Goal: Task Accomplishment & Management: Manage account settings

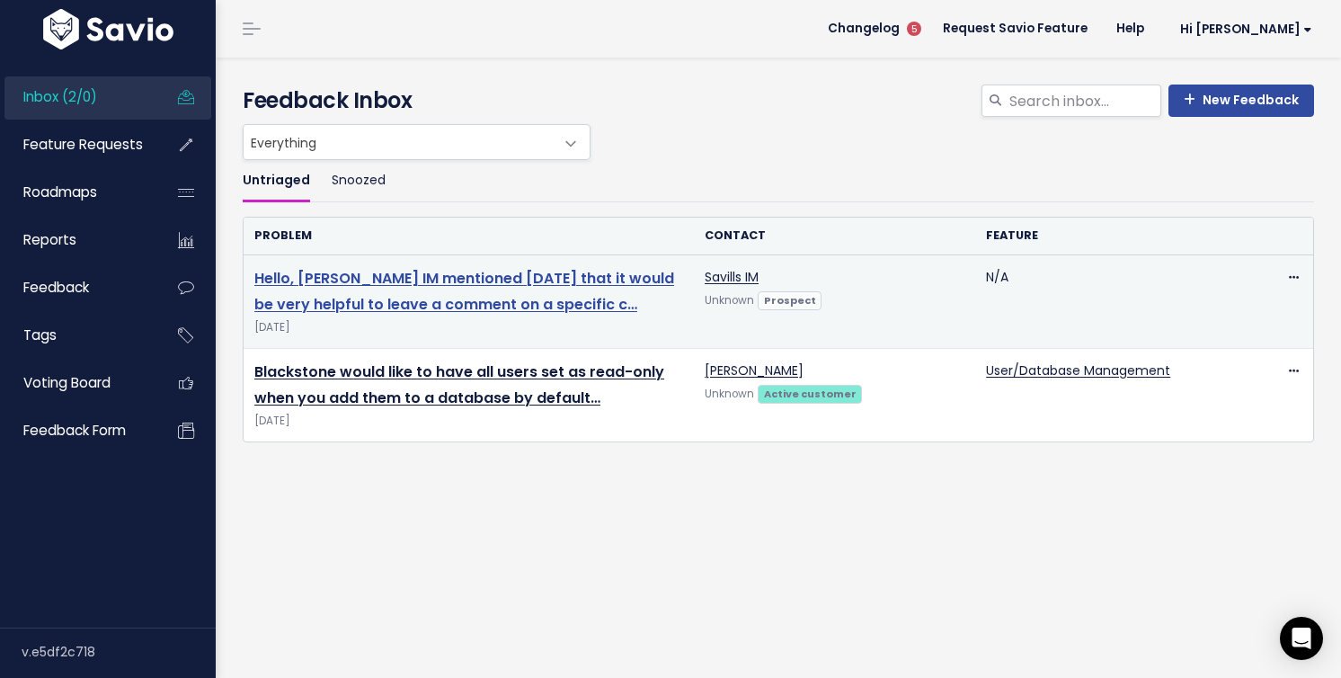
click at [443, 297] on link "Hello, [PERSON_NAME] IM mentioned [DATE] that it would be very helpful to leave…" at bounding box center [464, 291] width 420 height 47
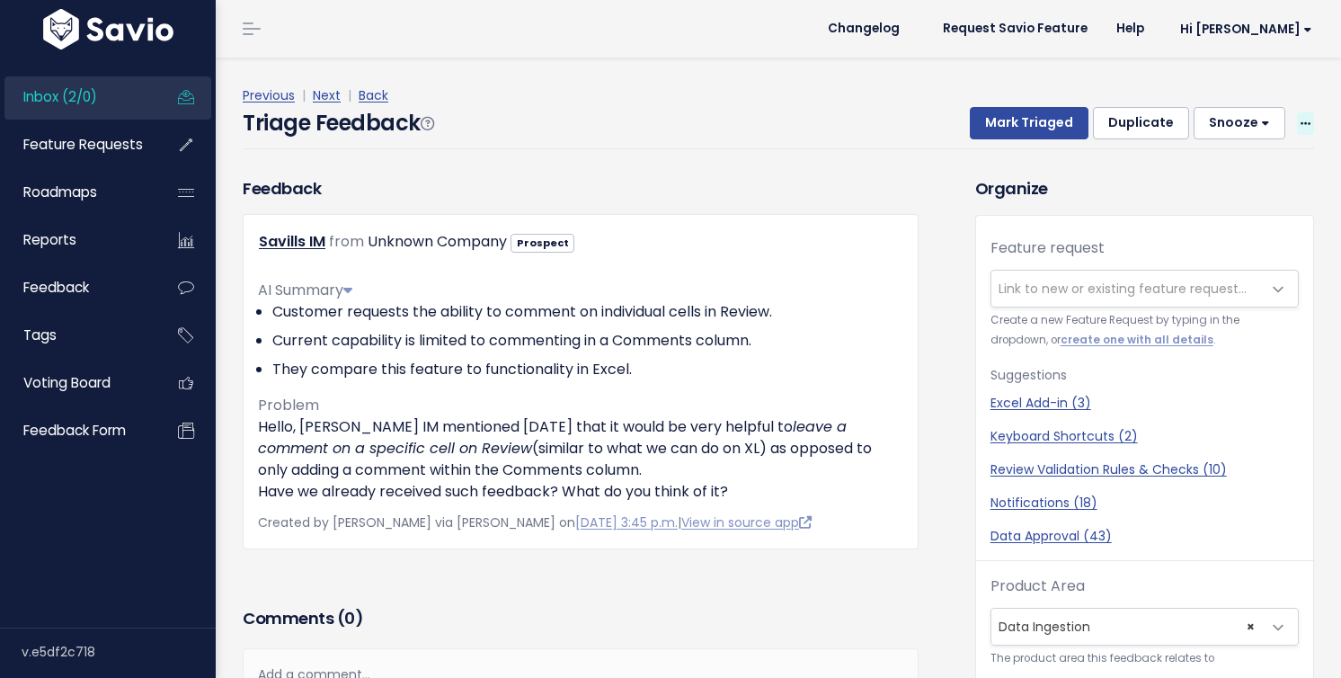
click at [1297, 122] on span at bounding box center [1305, 123] width 17 height 22
click at [1205, 160] on link "Edit" at bounding box center [1233, 172] width 129 height 35
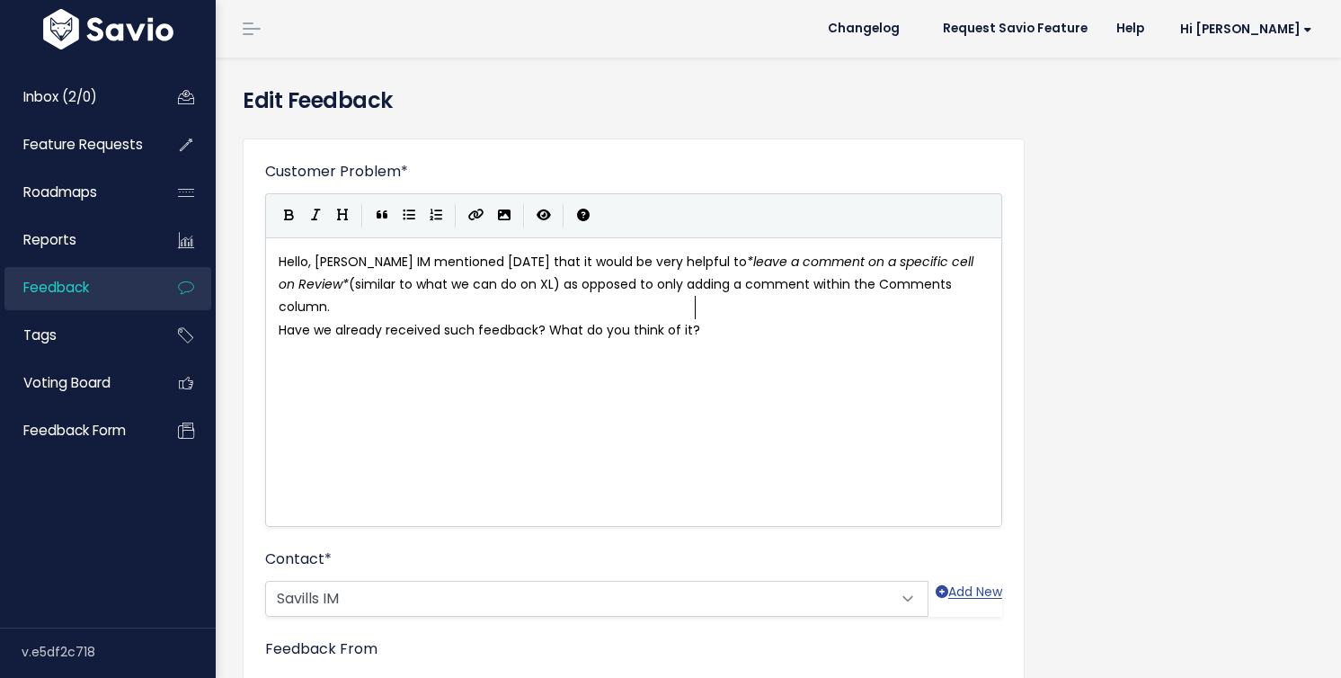
scroll to position [2, 0]
click at [624, 373] on div "xxxxxxxxxx Hello, Savills IM mentioned today that it would be very helpful to *…" at bounding box center [656, 404] width 762 height 315
type textarea "Hello, Savills IM mentioned today that it would be very helpful to *leave a com…"
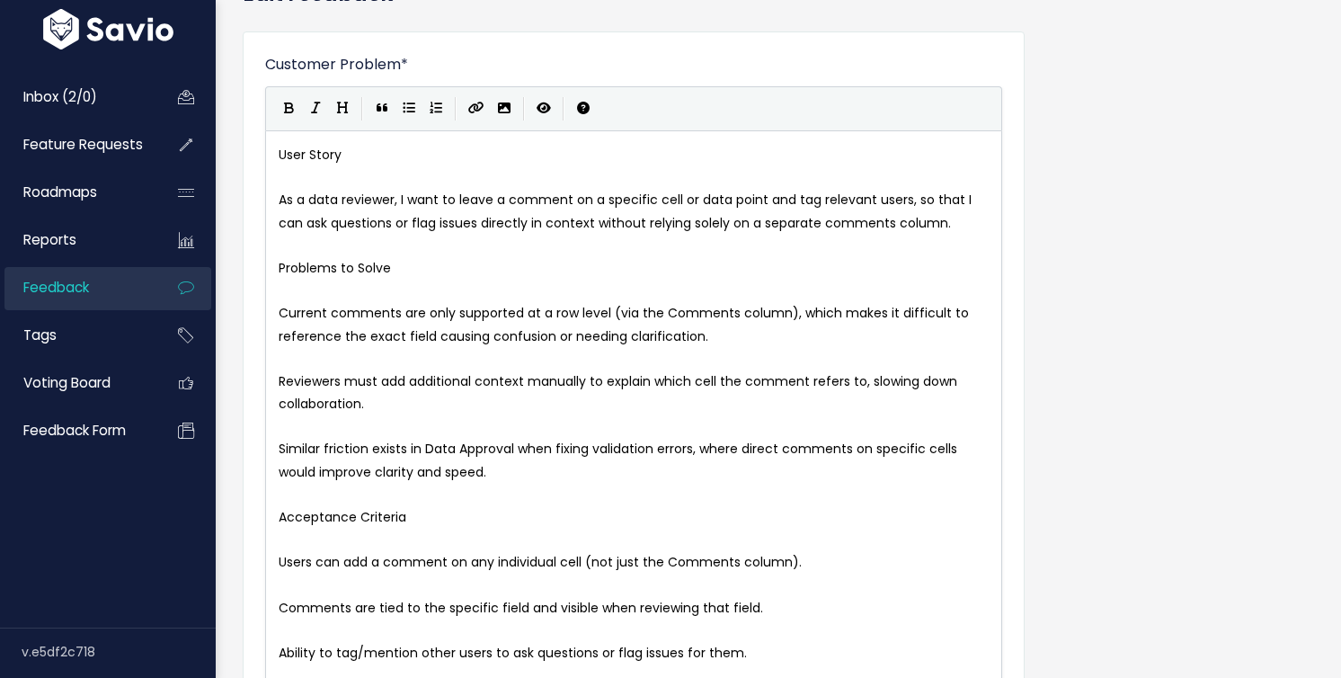
scroll to position [197, 0]
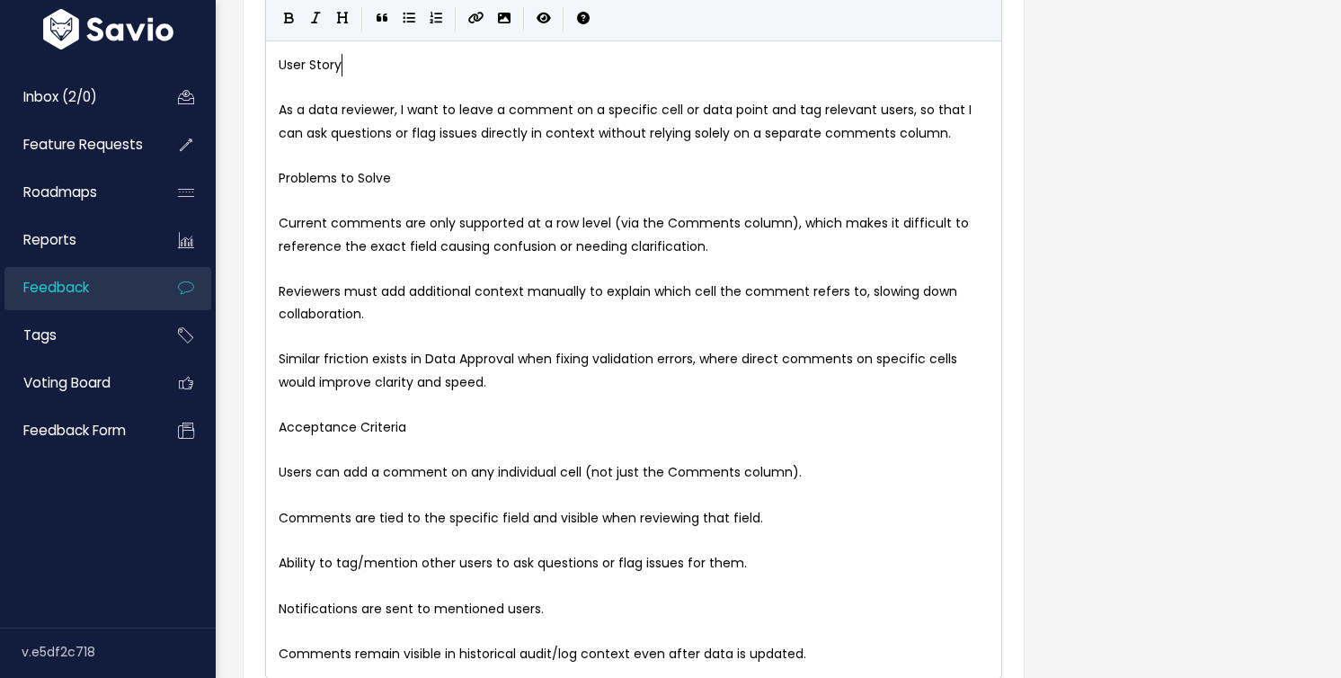
type textarea "User Story"
drag, startPoint x: 384, startPoint y: 56, endPoint x: 235, endPoint y: 58, distance: 148.3
type textarea "Problems to Solve"
drag, startPoint x: 426, startPoint y: 181, endPoint x: 253, endPoint y: 175, distance: 173.5
type textarea "Acceptance Criteria"
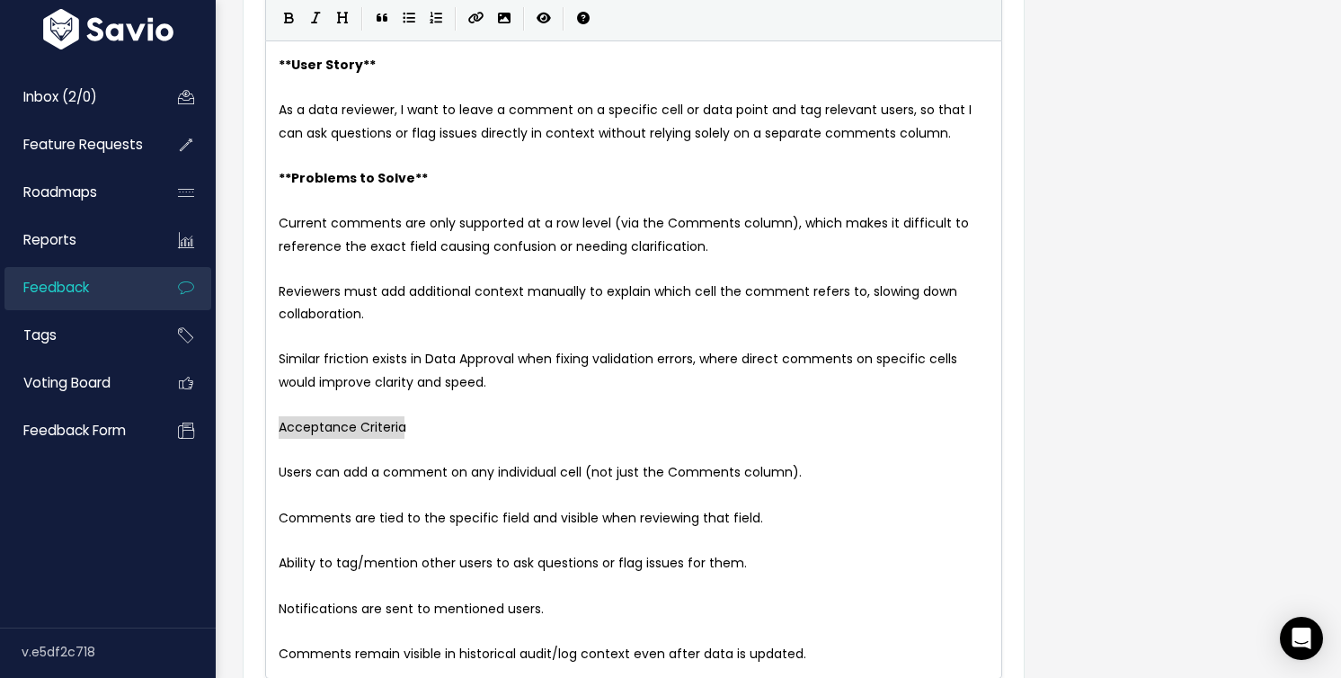
drag, startPoint x: 411, startPoint y: 418, endPoint x: 239, endPoint y: 434, distance: 172.4
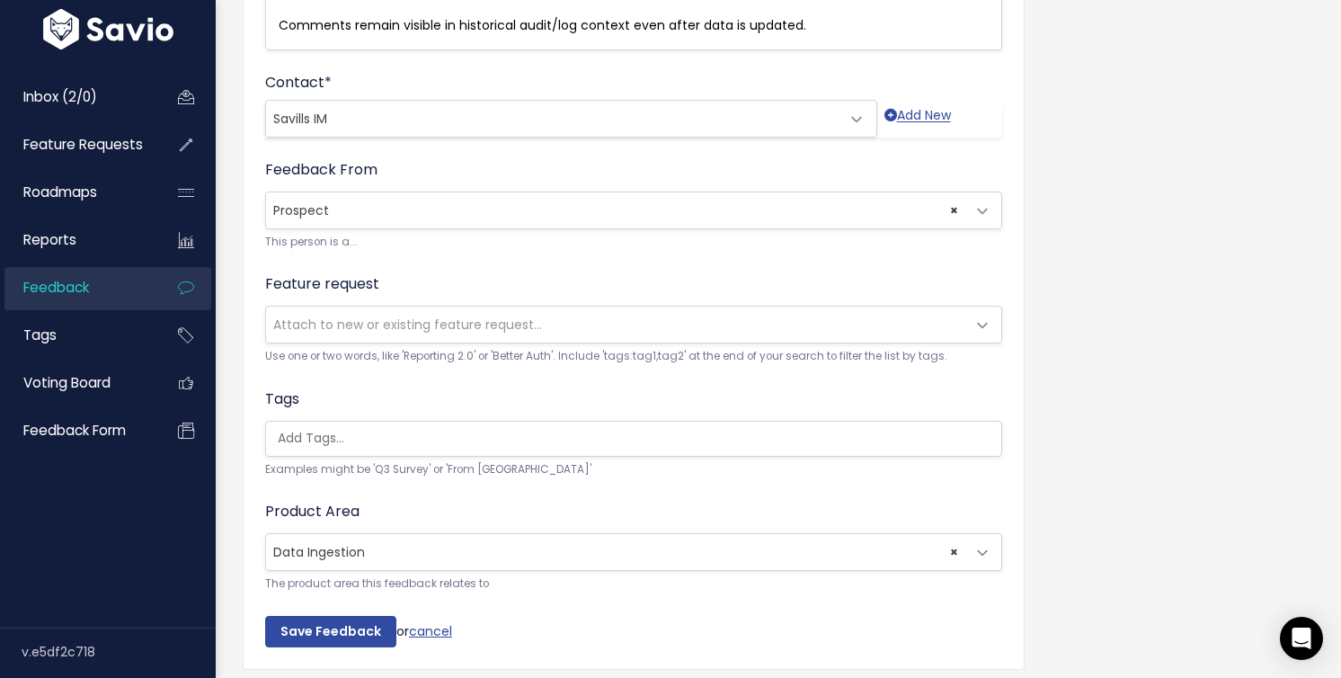
scroll to position [864, 0]
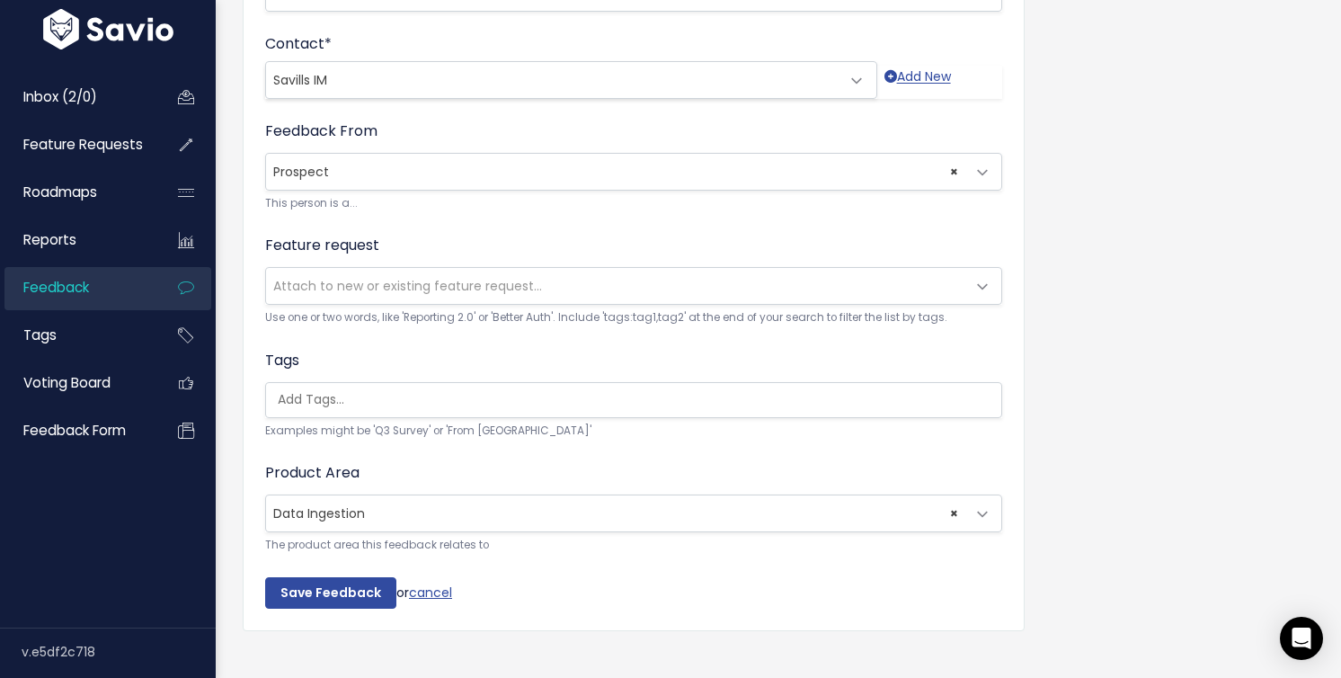
click at [355, 526] on span "× Data Ingestion" at bounding box center [615, 513] width 699 height 36
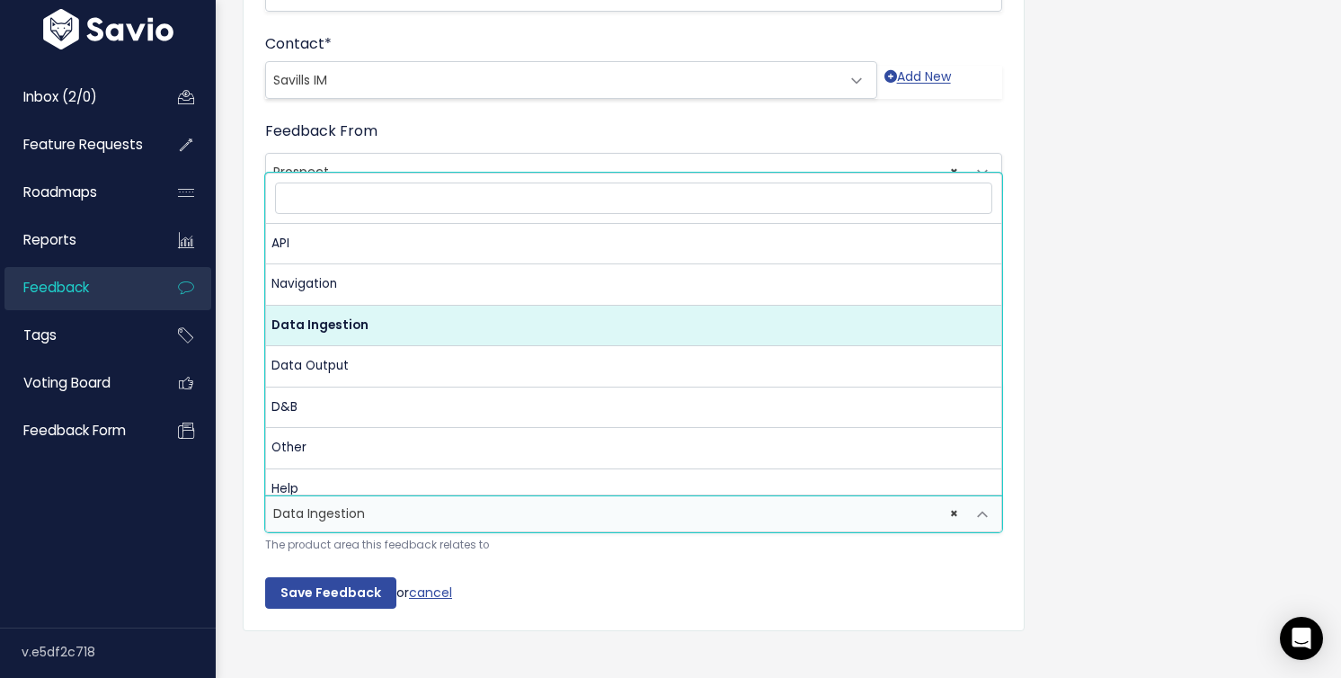
click at [355, 526] on span "× Data Ingestion" at bounding box center [615, 513] width 699 height 36
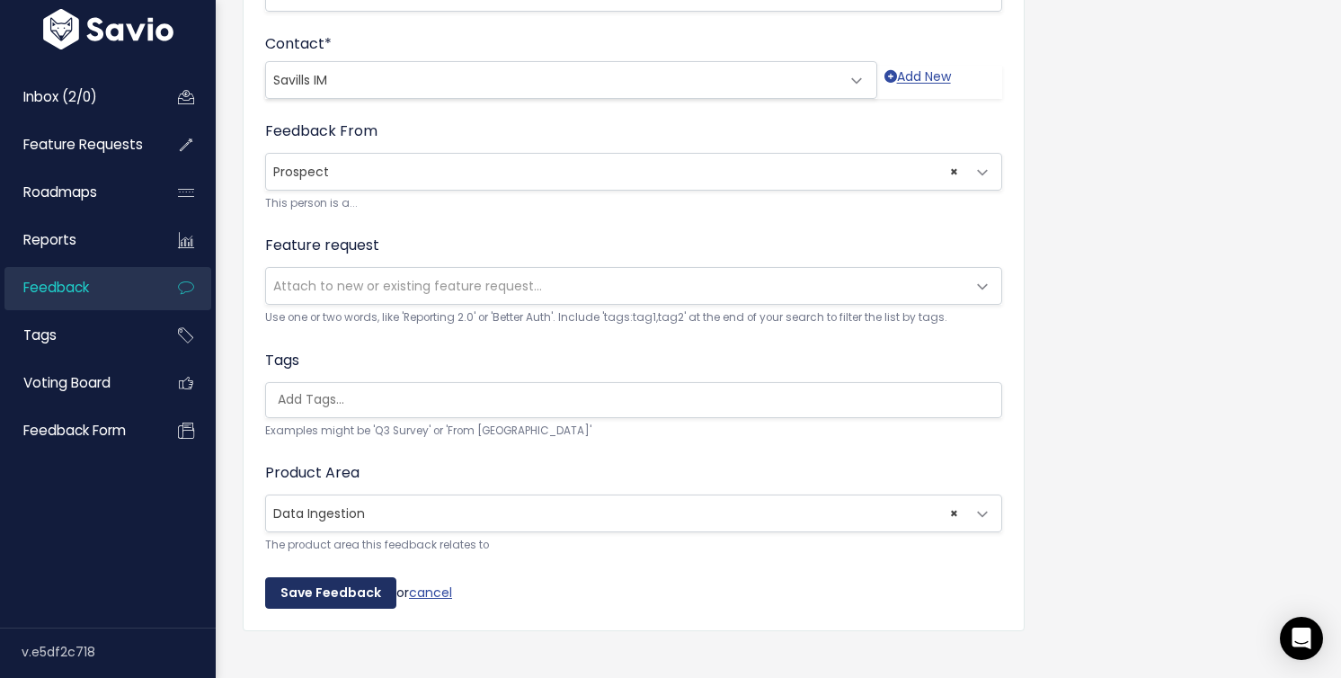
click at [341, 578] on input "Save Feedback" at bounding box center [330, 593] width 131 height 32
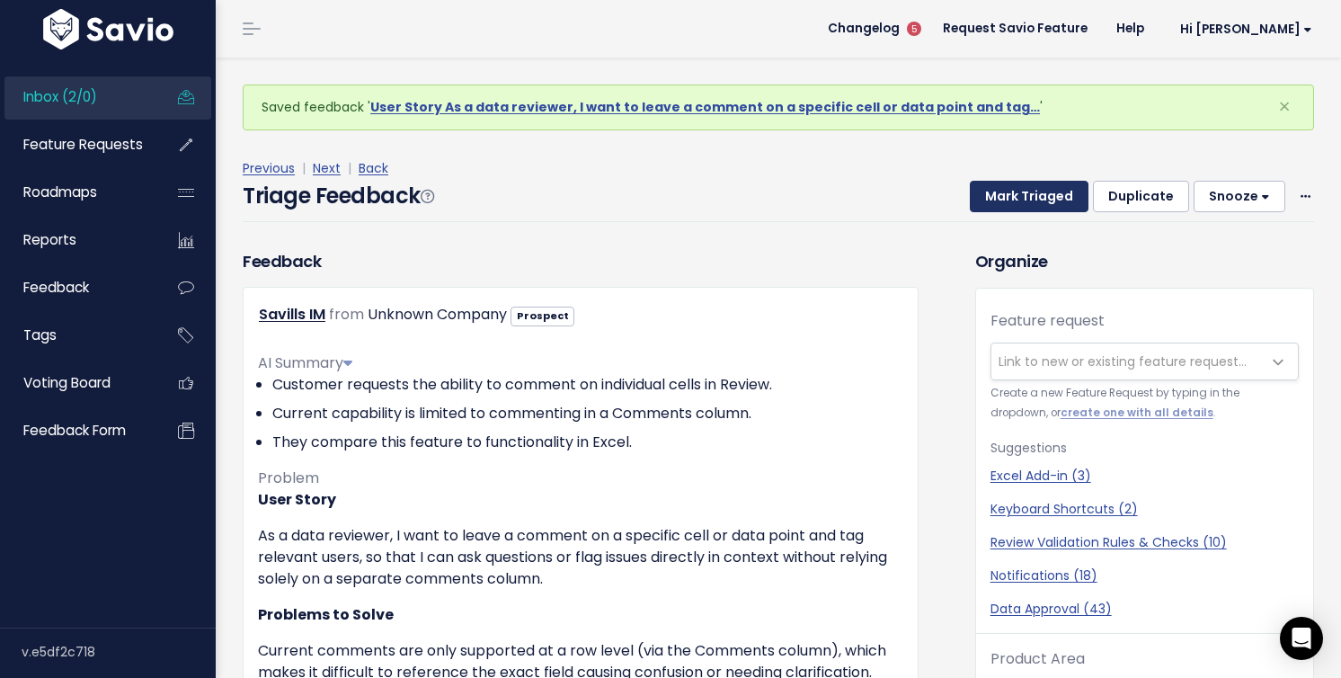
click at [1001, 187] on button "Mark Triaged" at bounding box center [1029, 197] width 119 height 32
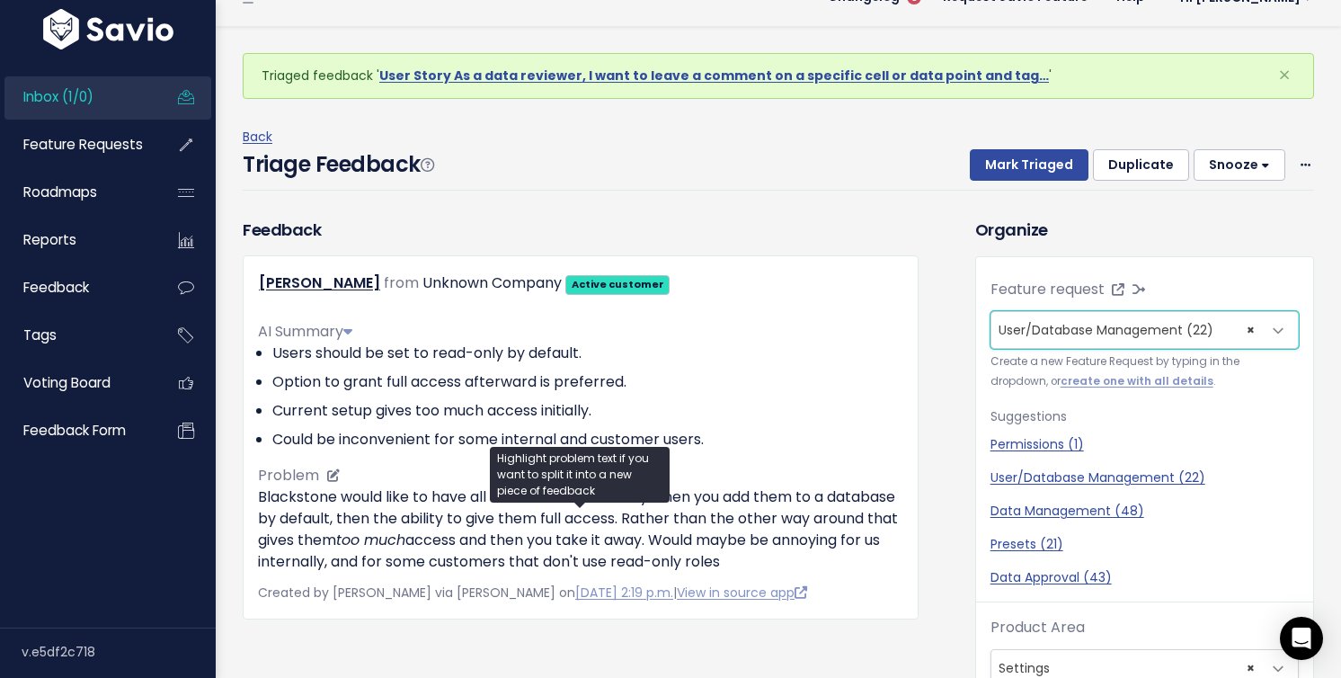
scroll to position [59, 0]
